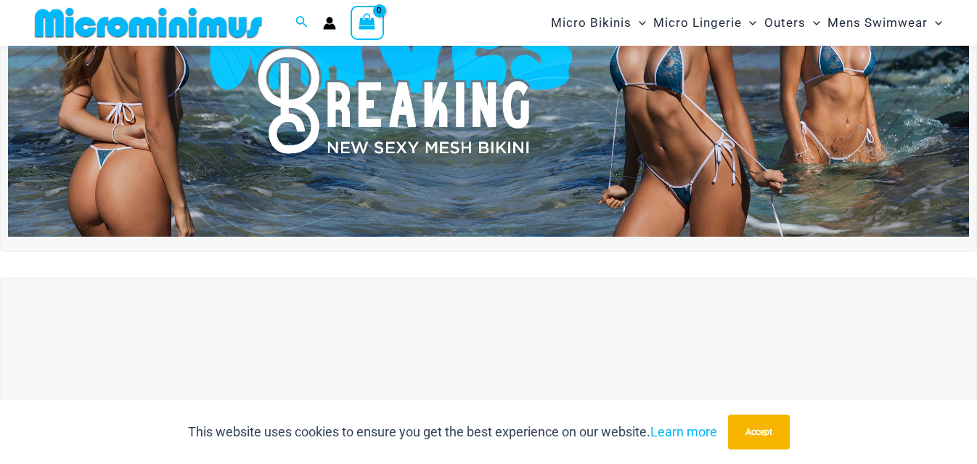
scroll to position [364, 0]
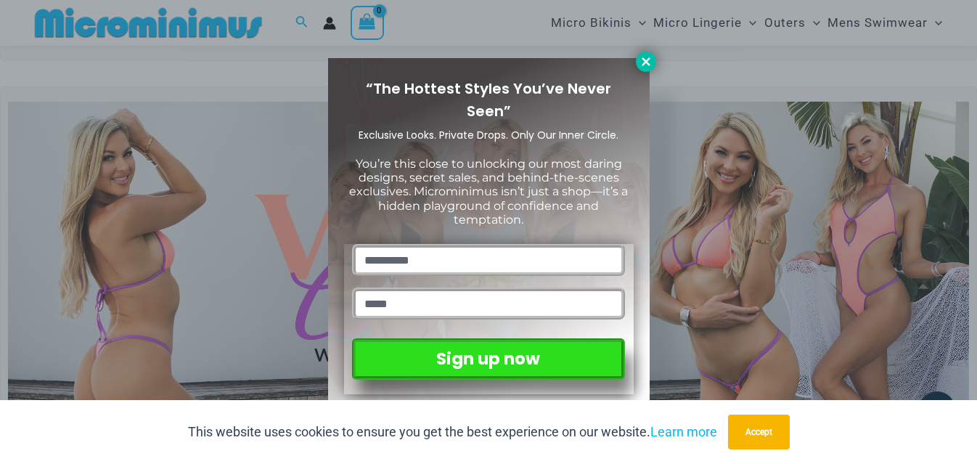
click at [650, 62] on icon at bounding box center [645, 61] width 13 height 13
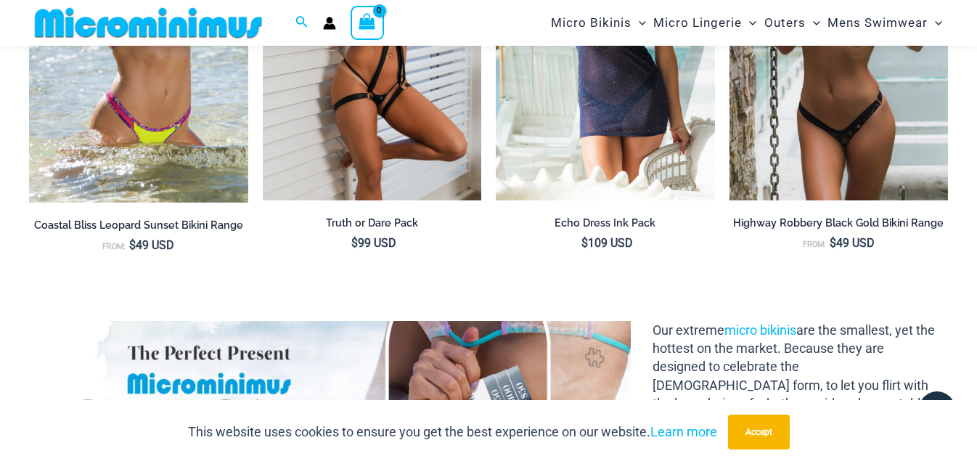
scroll to position [1538, 0]
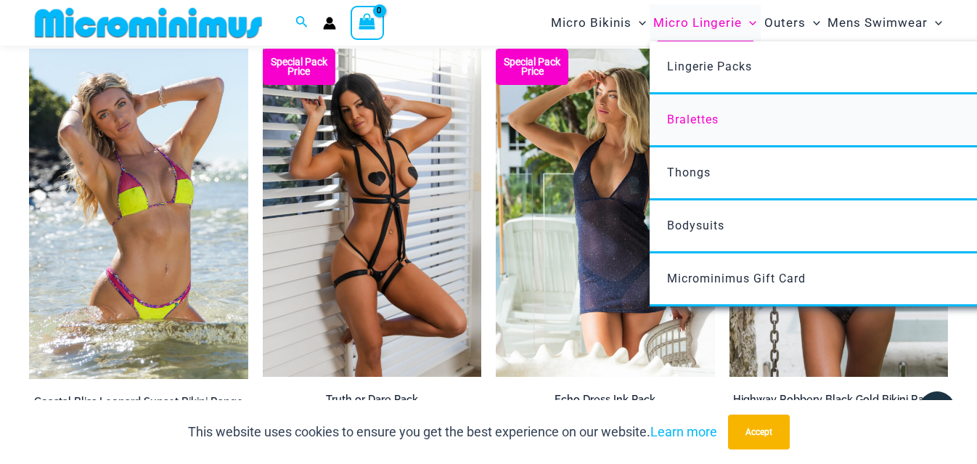
click at [687, 120] on span "Bralettes" at bounding box center [693, 119] width 52 height 14
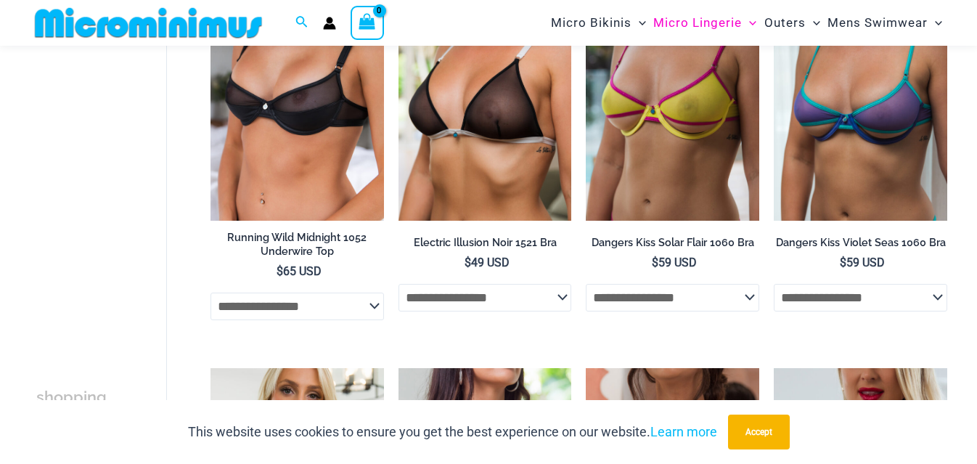
scroll to position [201, 0]
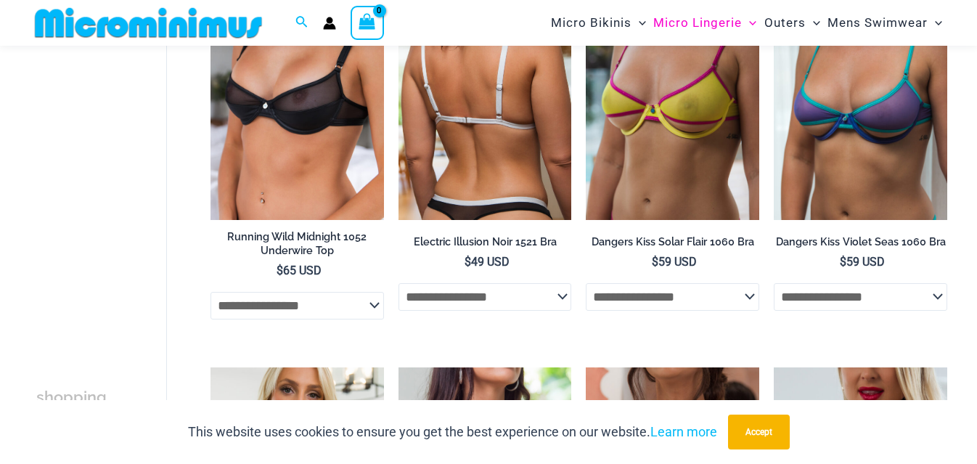
click at [517, 67] on img at bounding box center [484, 89] width 173 height 260
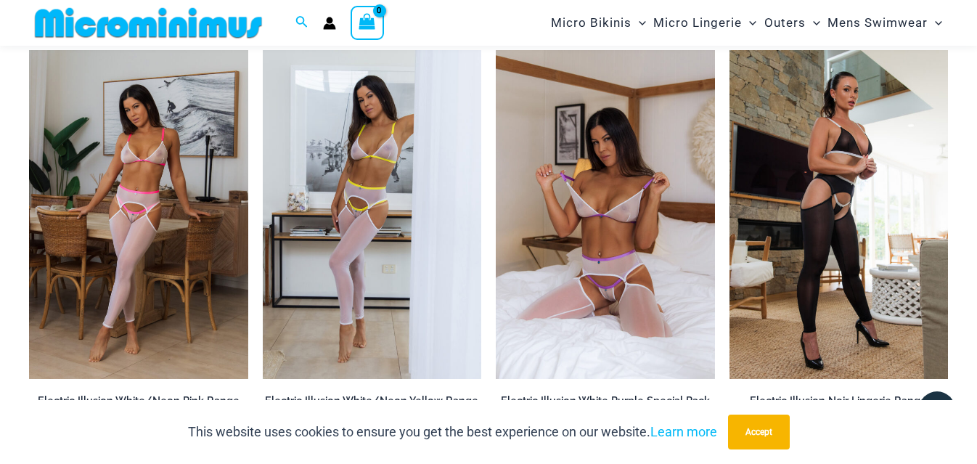
scroll to position [1522, 0]
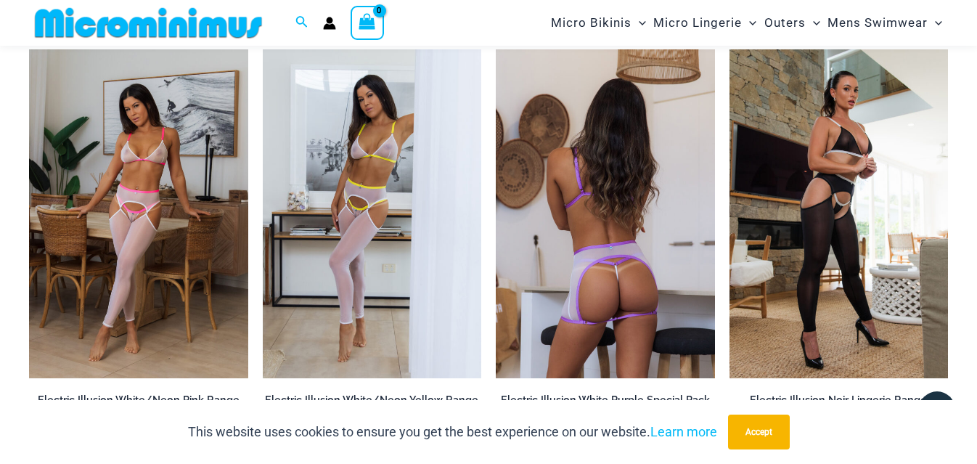
click at [602, 194] on img at bounding box center [605, 213] width 219 height 328
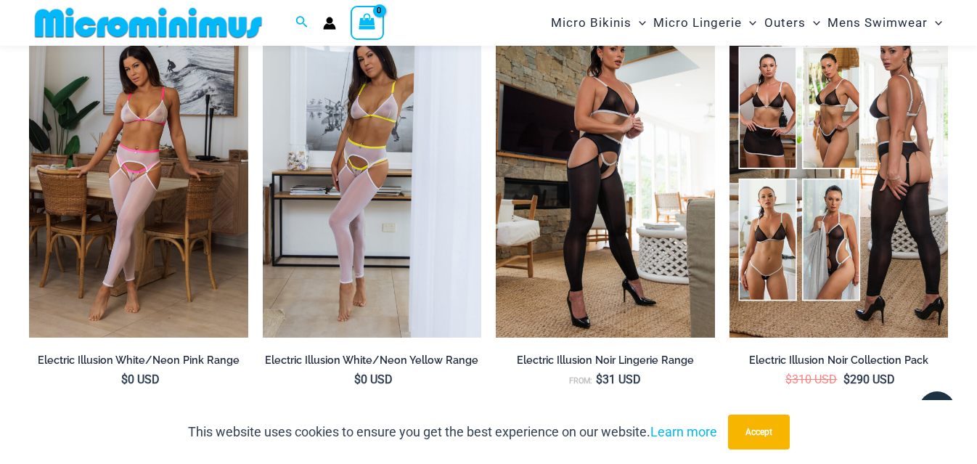
scroll to position [1335, 0]
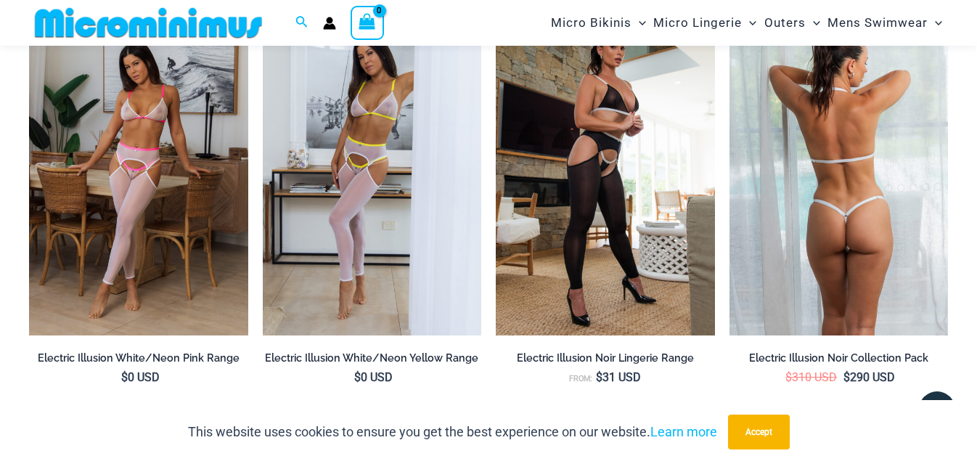
click at [798, 218] on img at bounding box center [838, 171] width 219 height 328
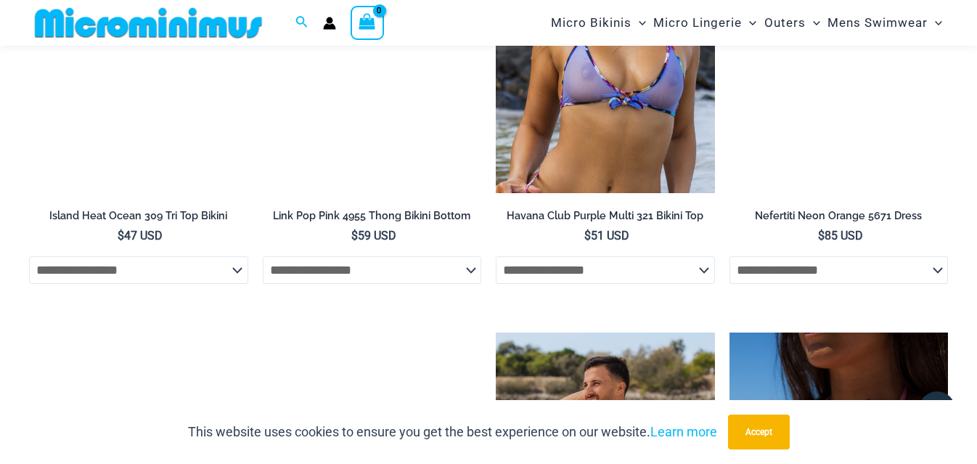
scroll to position [4317, 0]
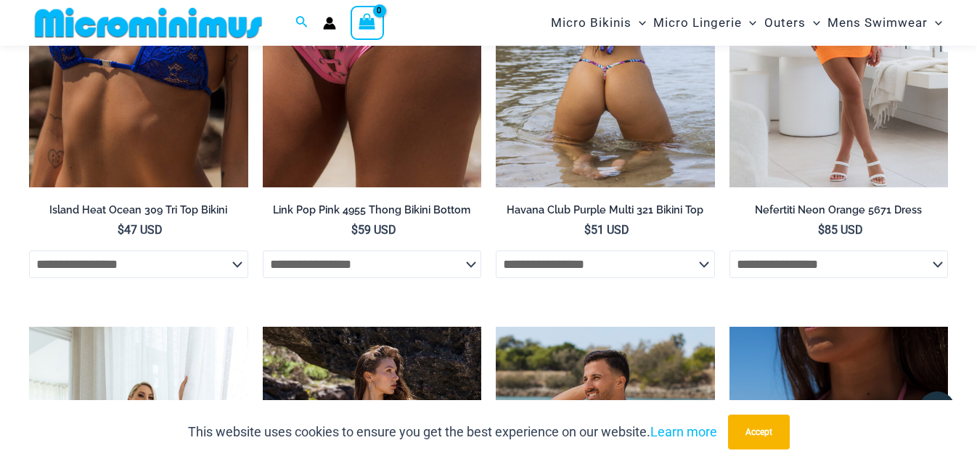
click at [605, 127] on img at bounding box center [605, 23] width 219 height 328
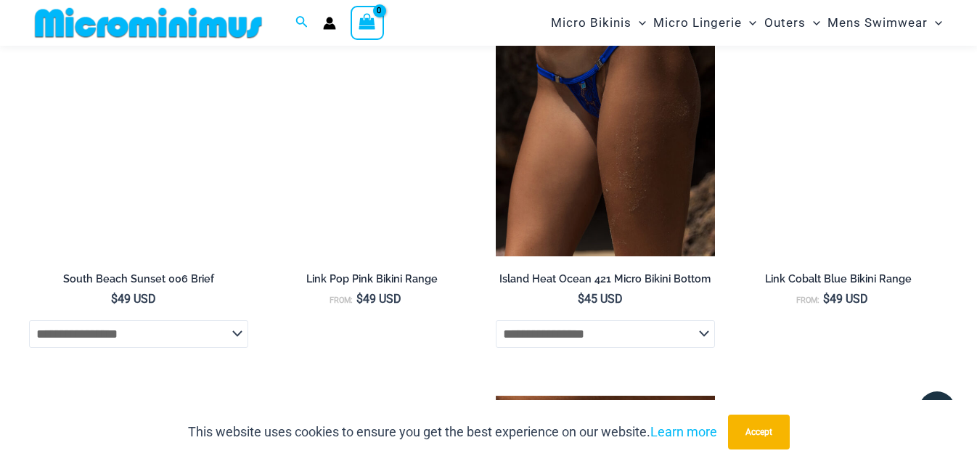
scroll to position [5497, 0]
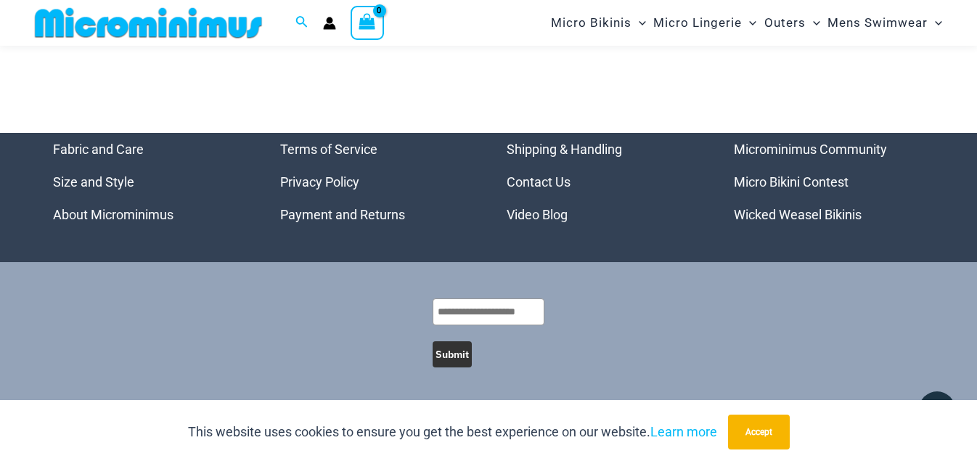
click at [792, 182] on link "Micro Bikini Contest" at bounding box center [791, 181] width 115 height 15
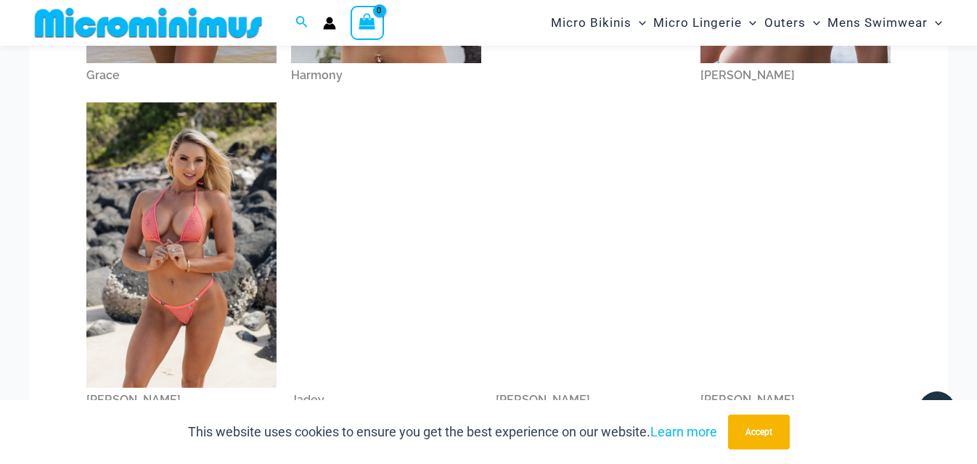
scroll to position [770, 0]
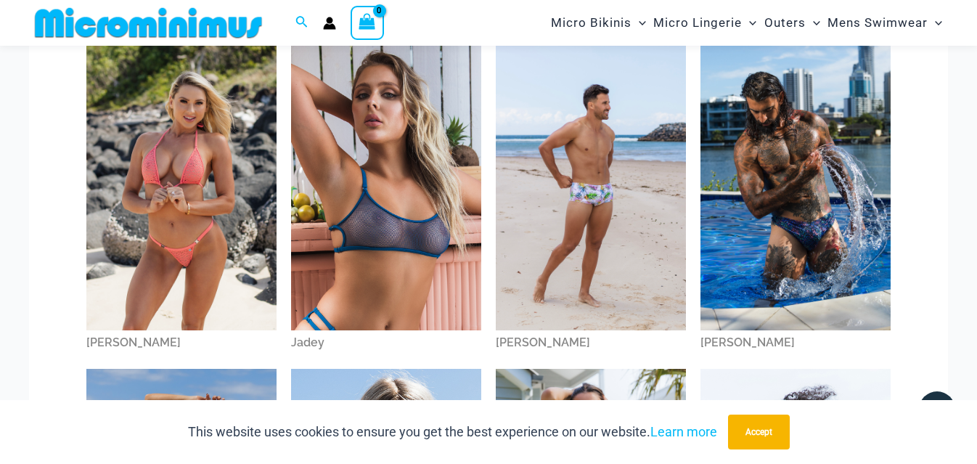
click at [184, 155] on img at bounding box center [181, 187] width 190 height 285
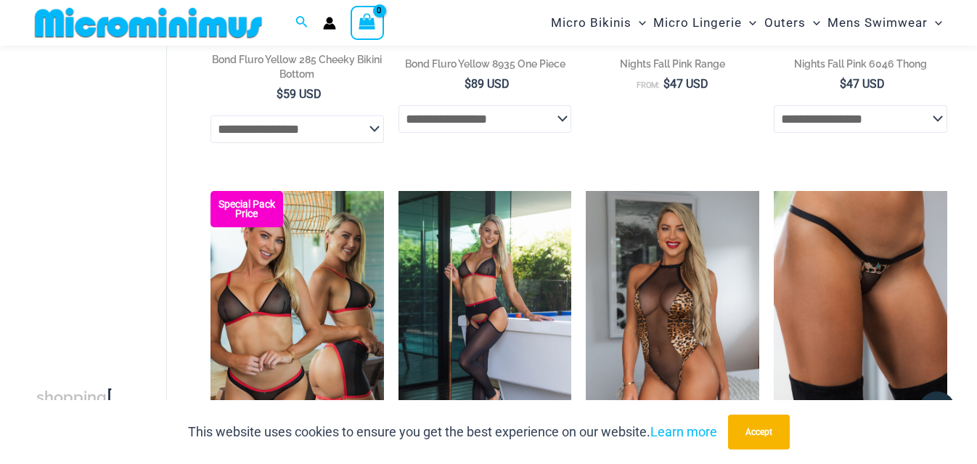
scroll to position [2979, 0]
